Goal: Download file/media

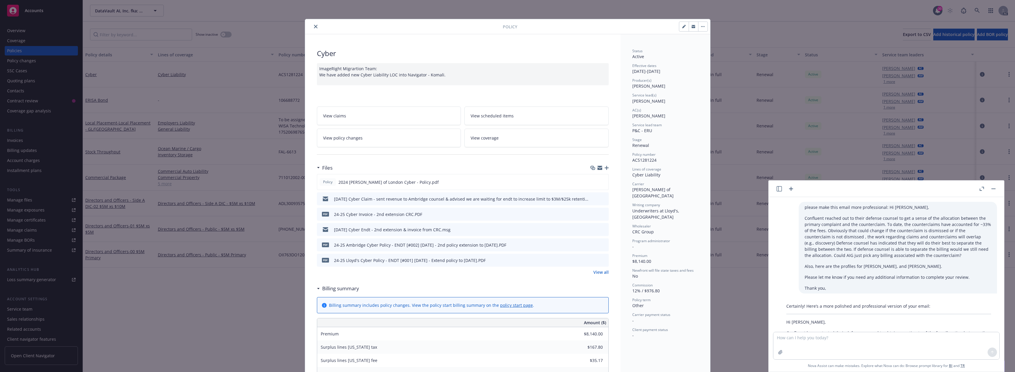
scroll to position [459, 0]
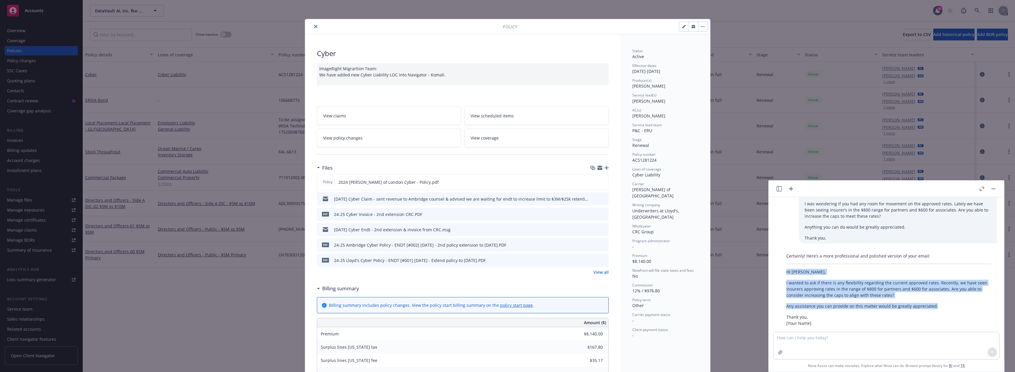
click at [312, 24] on button "close" at bounding box center [315, 26] width 7 height 7
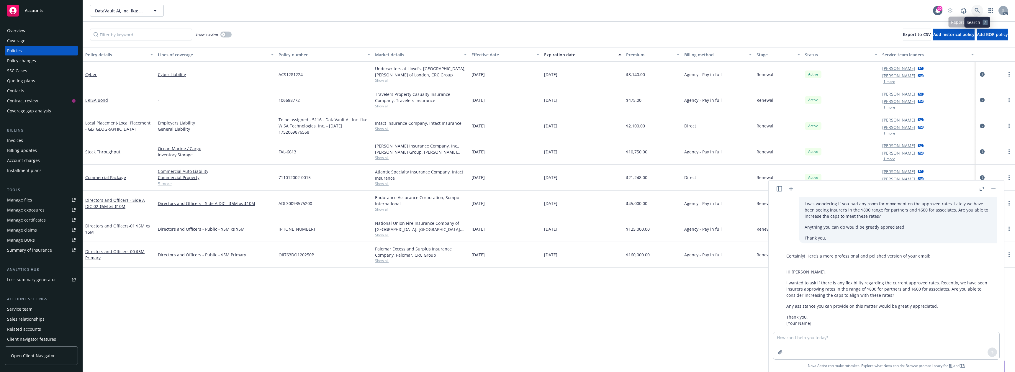
click at [975, 10] on icon at bounding box center [976, 10] width 5 height 5
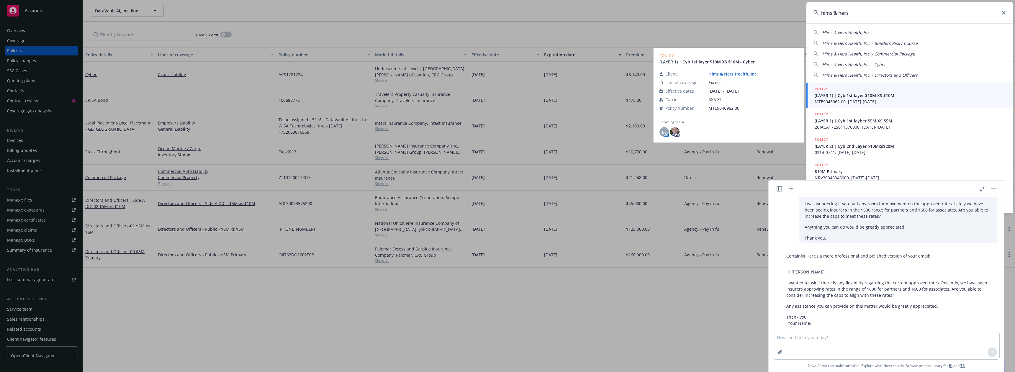
type input "hims & hers"
click at [931, 93] on span "(LAYER 1) | Cyb 1st layer $10M XS $10M" at bounding box center [909, 95] width 191 height 6
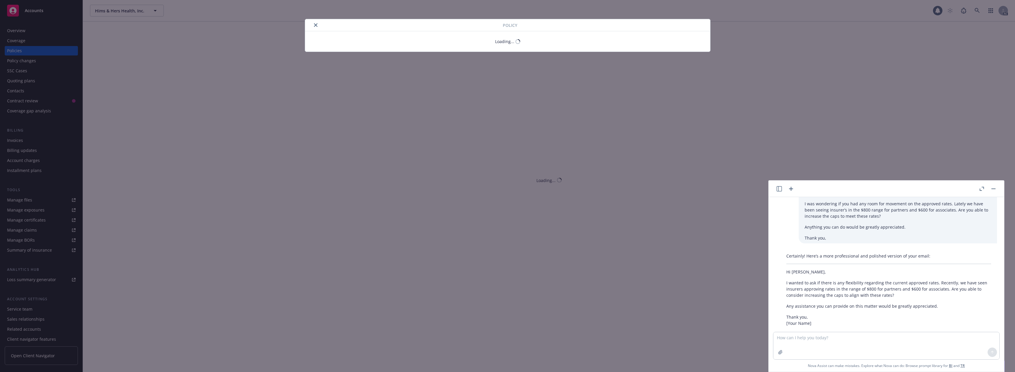
click at [26, 50] on div "Policy Loading..." at bounding box center [507, 186] width 1015 height 372
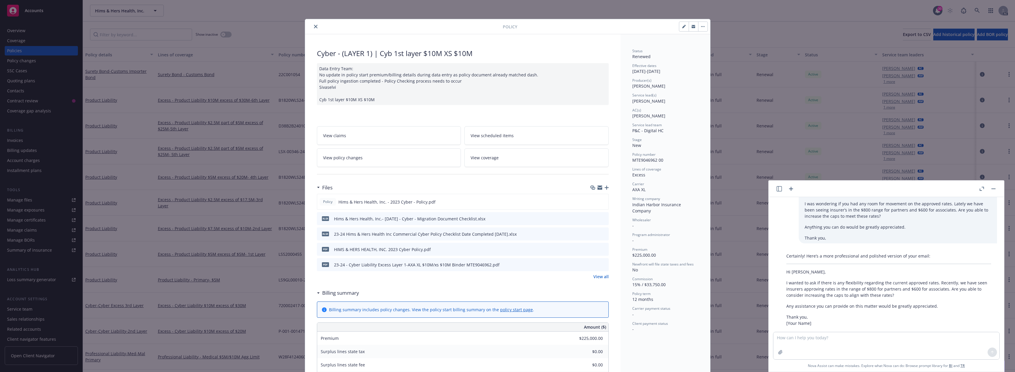
click at [317, 29] on div at bounding box center [404, 26] width 195 height 7
click at [314, 27] on icon "close" at bounding box center [316, 27] width 4 height 4
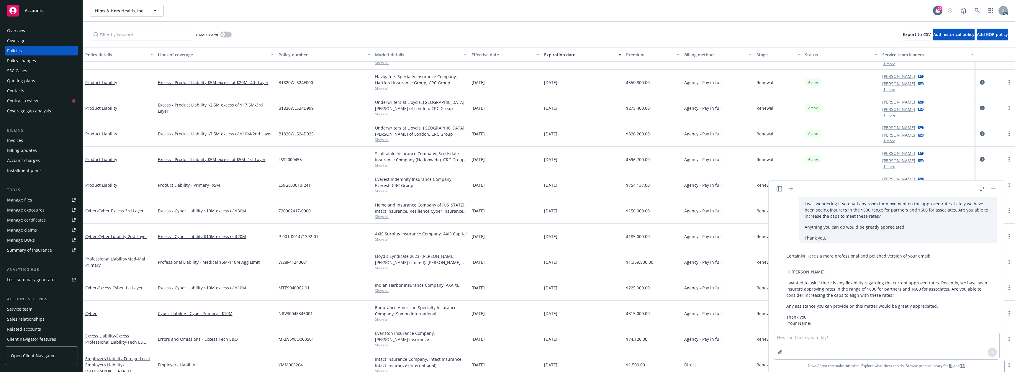
scroll to position [118, 0]
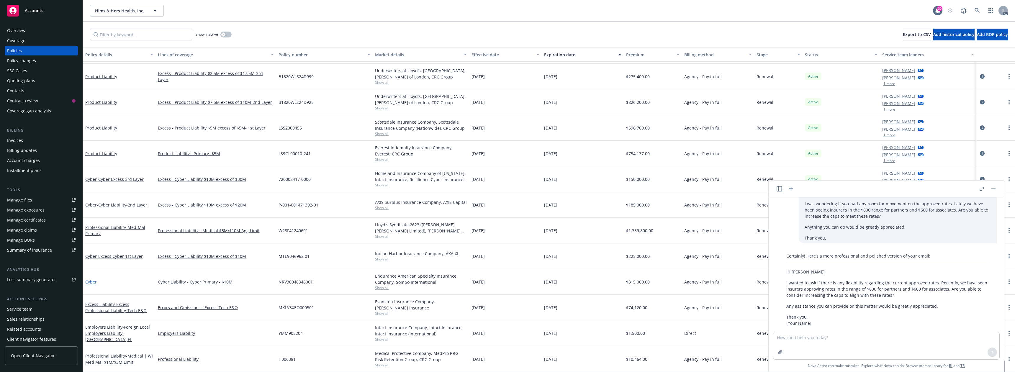
click at [90, 282] on link "Cyber" at bounding box center [91, 282] width 12 height 6
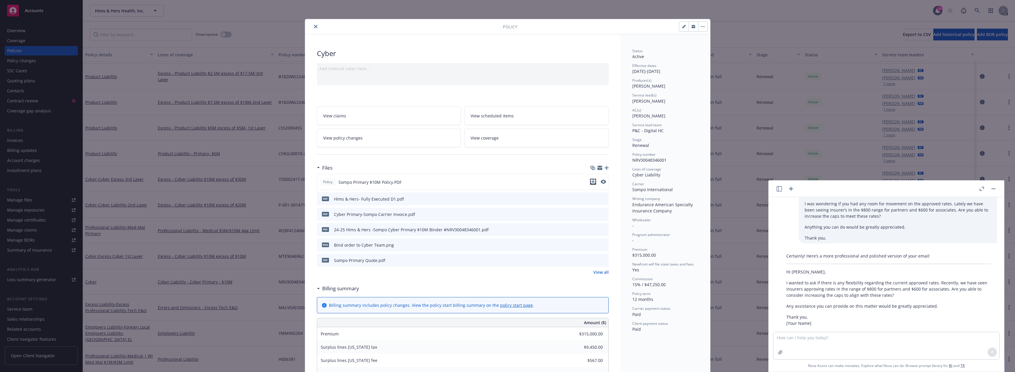
click at [591, 181] on icon "download file" at bounding box center [593, 181] width 5 height 5
